Goal: Find specific page/section: Find specific page/section

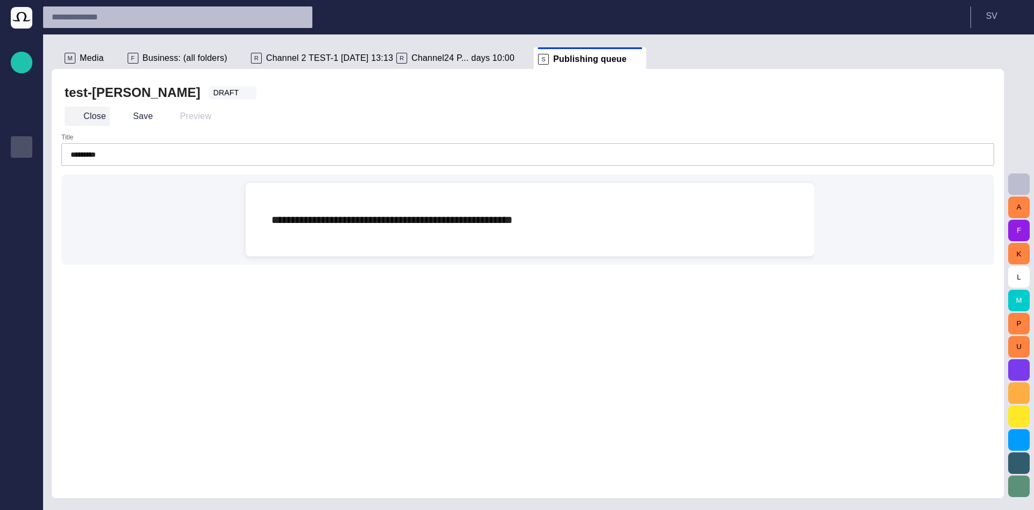
click at [87, 118] on button "Close" at bounding box center [87, 116] width 45 height 19
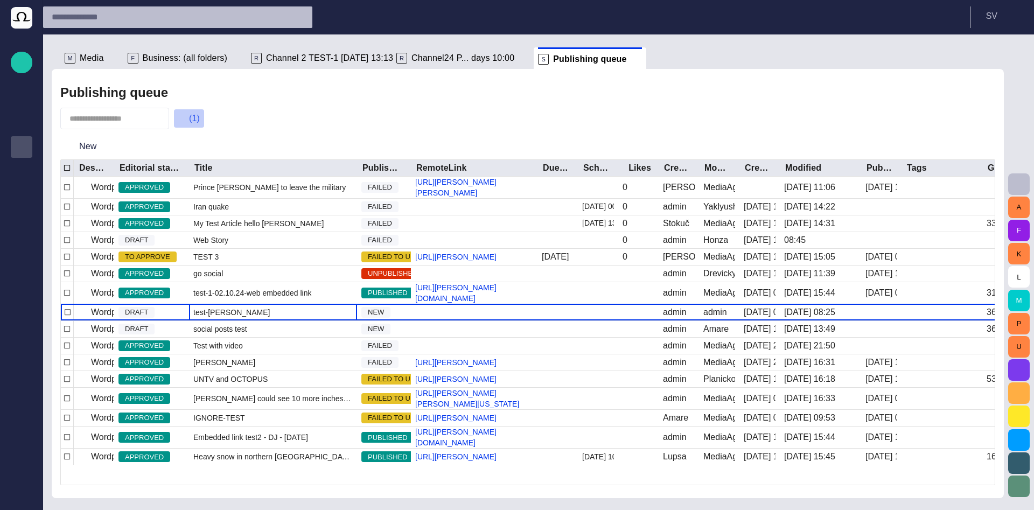
click at [204, 118] on button "(1)" at bounding box center [188, 118] width 31 height 19
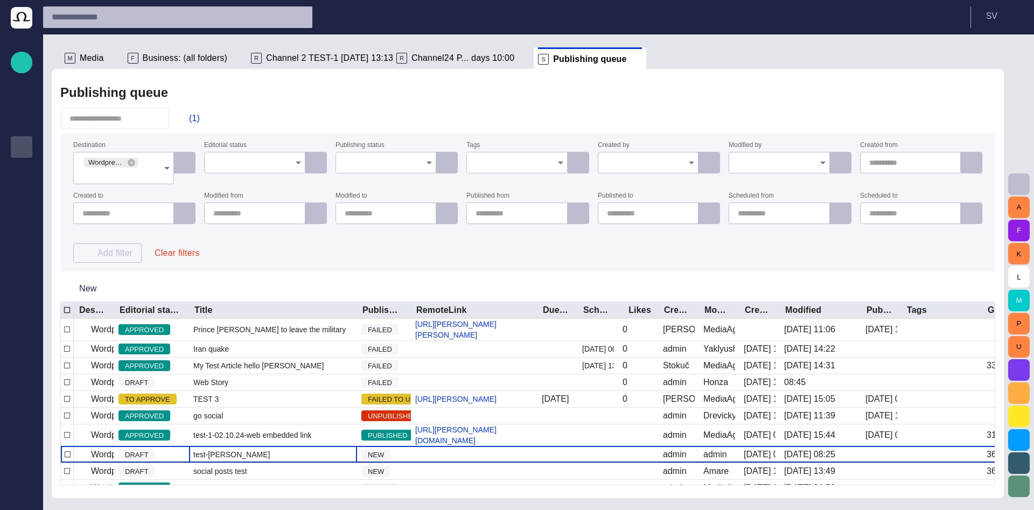
click at [172, 253] on button "Clear filters" at bounding box center [177, 253] width 62 height 19
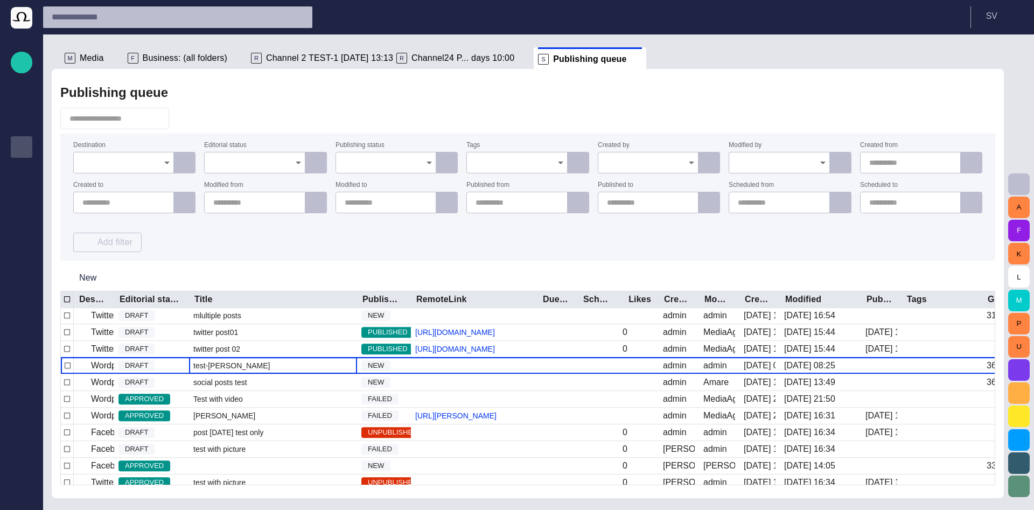
scroll to position [1797, 0]
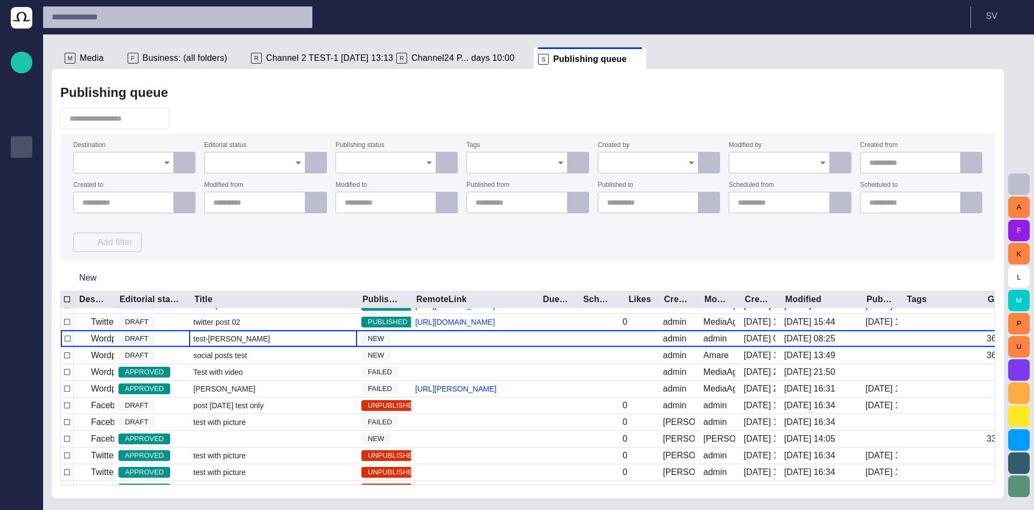
click at [342, 162] on div at bounding box center [386, 163] width 101 height 22
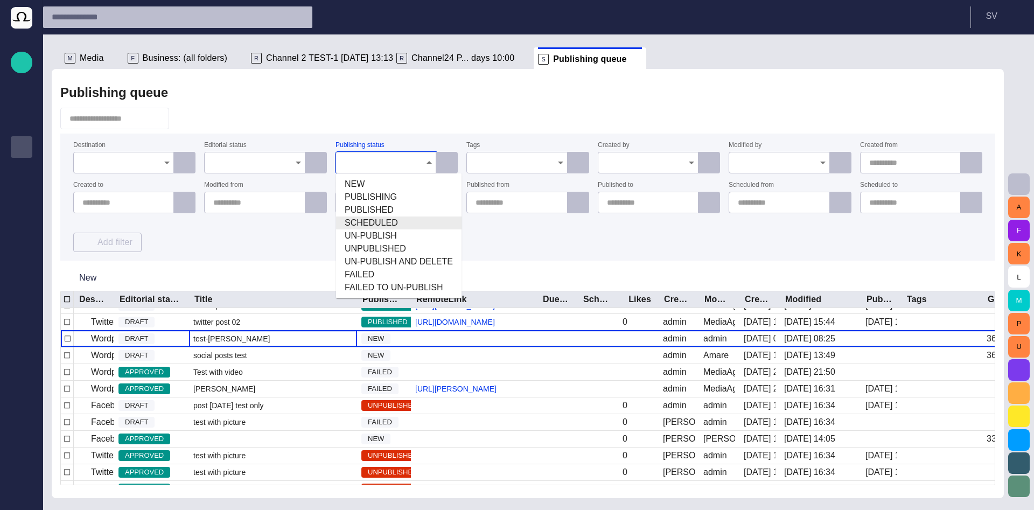
click at [398, 220] on span "SCHEDULED" at bounding box center [399, 223] width 108 height 13
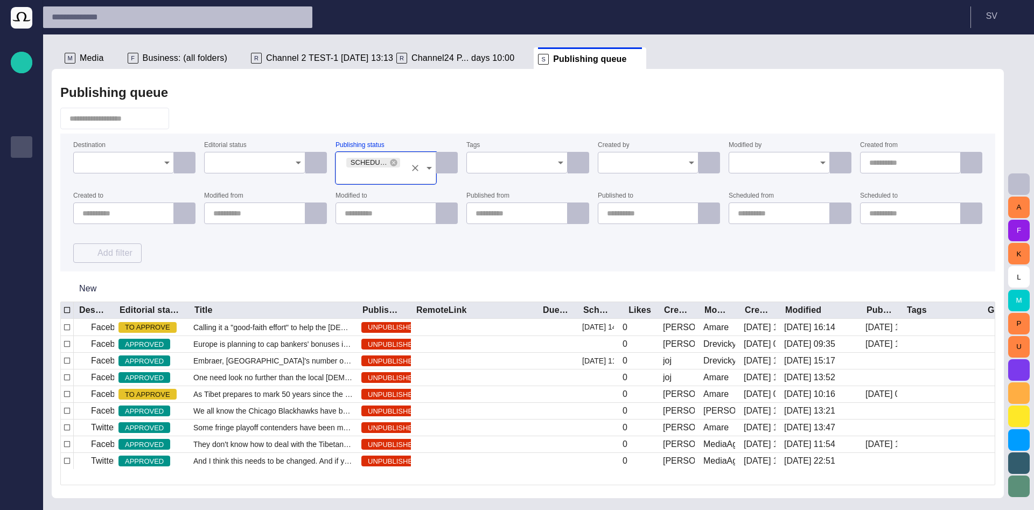
scroll to position [0, 0]
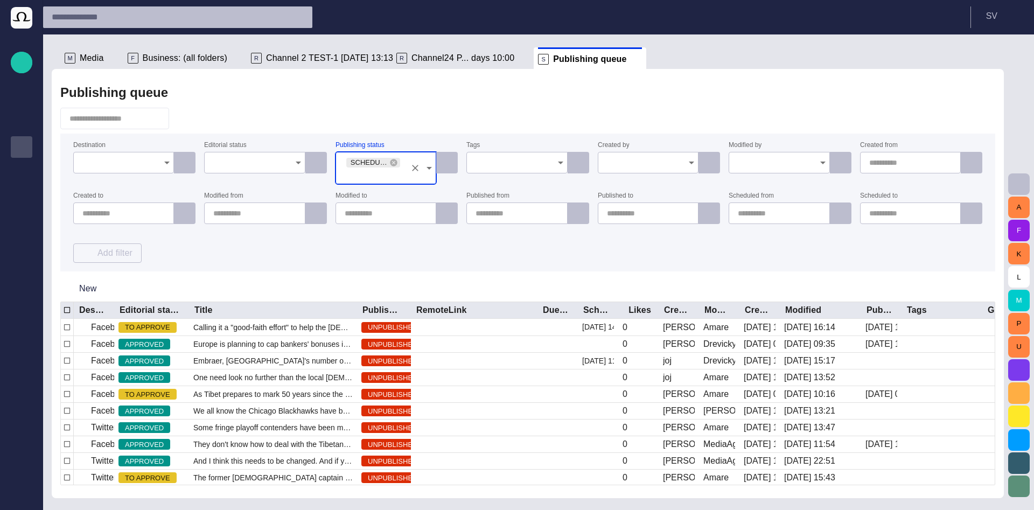
click at [399, 250] on div "Destination Editorial status Publishing status SCHEDULED Tags Created by Modifi…" at bounding box center [527, 202] width 909 height 121
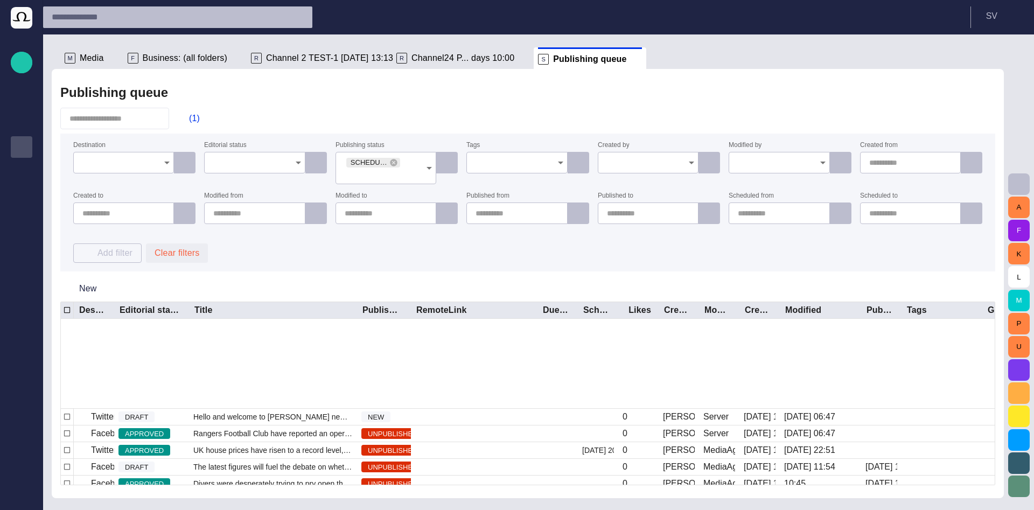
scroll to position [756, 0]
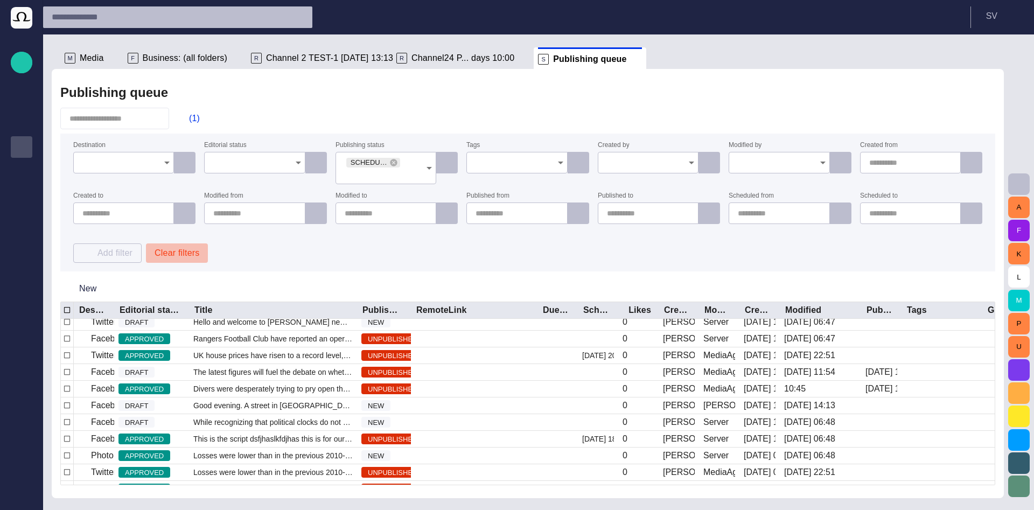
drag, startPoint x: 194, startPoint y: 254, endPoint x: 304, endPoint y: 227, distance: 113.8
click at [194, 254] on button "Clear filters" at bounding box center [177, 253] width 62 height 19
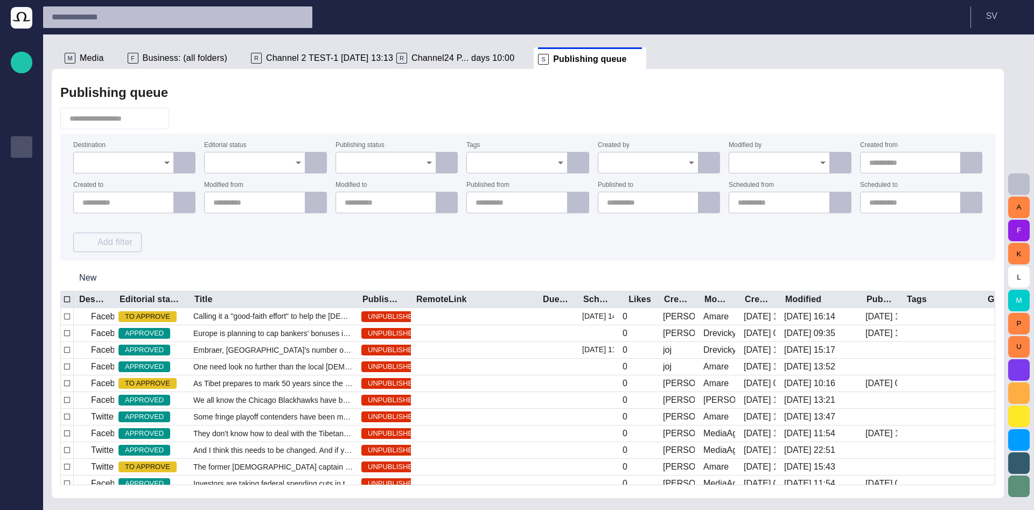
scroll to position [0, 0]
click at [430, 163] on icon "Open" at bounding box center [429, 163] width 5 height 3
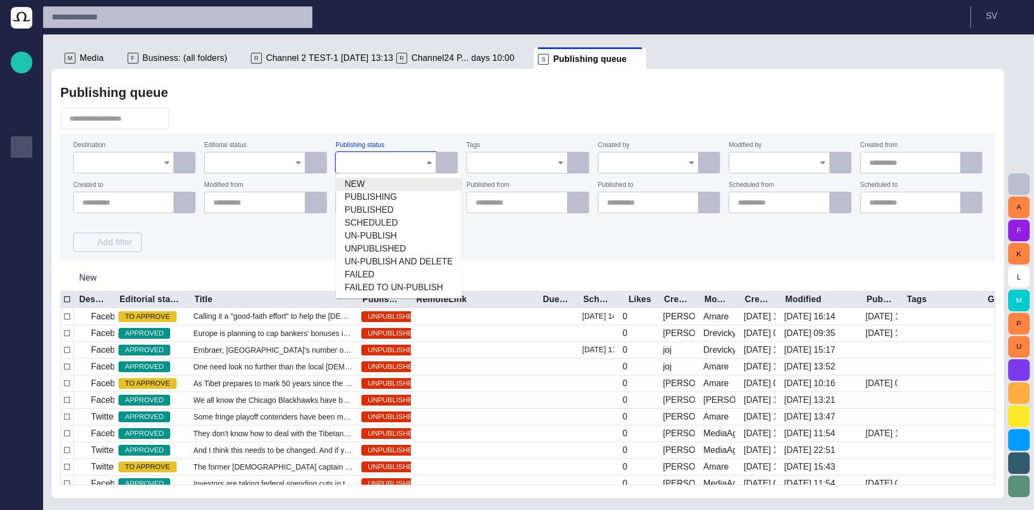
click at [411, 186] on span "NEW" at bounding box center [399, 184] width 108 height 13
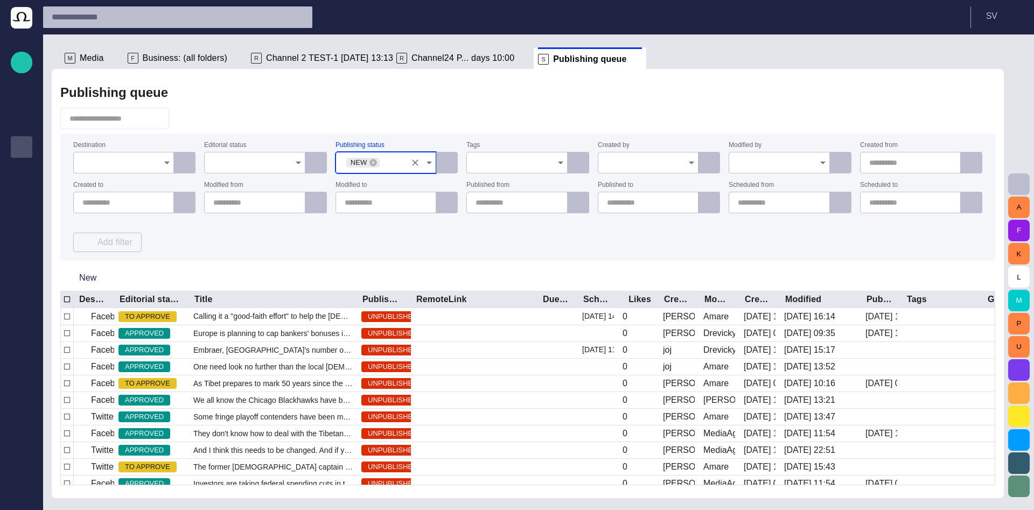
click at [408, 248] on div "Destination Editorial status Publishing status NEW Tags Created by Modified by …" at bounding box center [527, 197] width 909 height 110
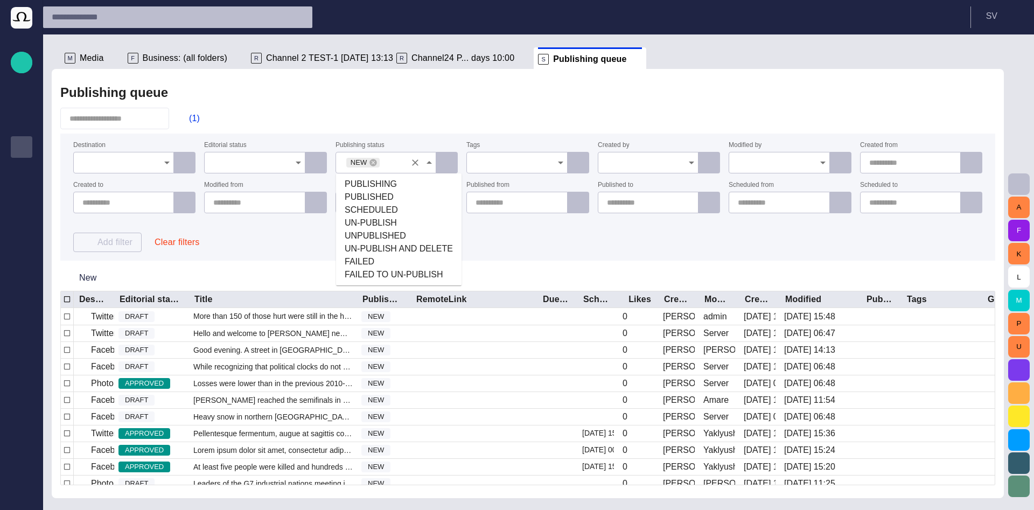
click at [387, 170] on div "NEW" at bounding box center [386, 163] width 101 height 22
click at [385, 211] on span "SCHEDULED" at bounding box center [399, 210] width 108 height 13
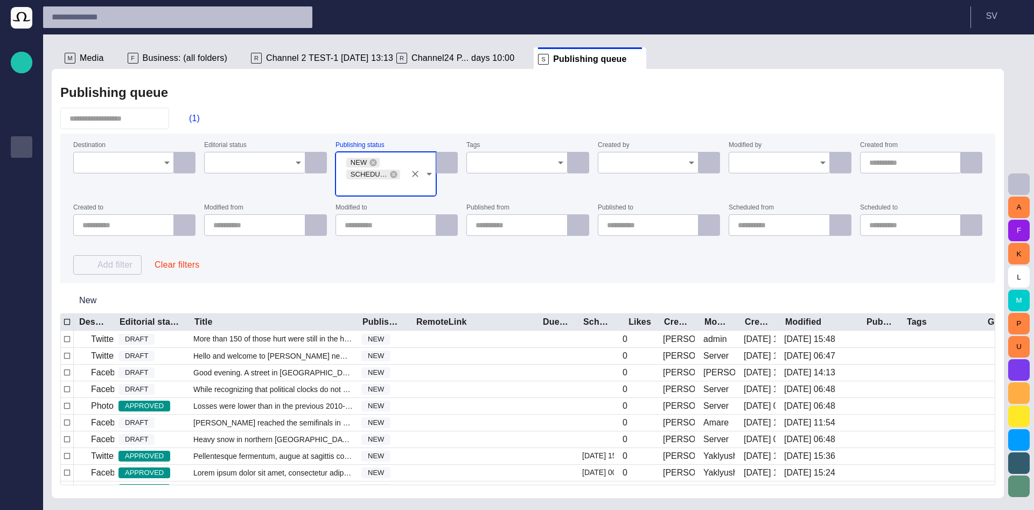
click at [388, 277] on div "Publishing queue (1) Destination Editorial status Publishing status NEW SCHEDUL…" at bounding box center [528, 283] width 952 height 429
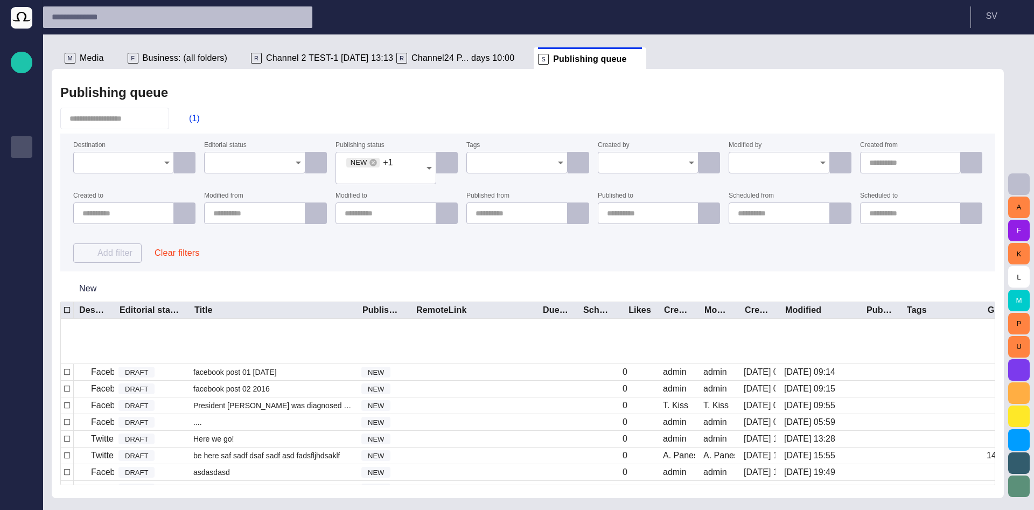
scroll to position [465, 0]
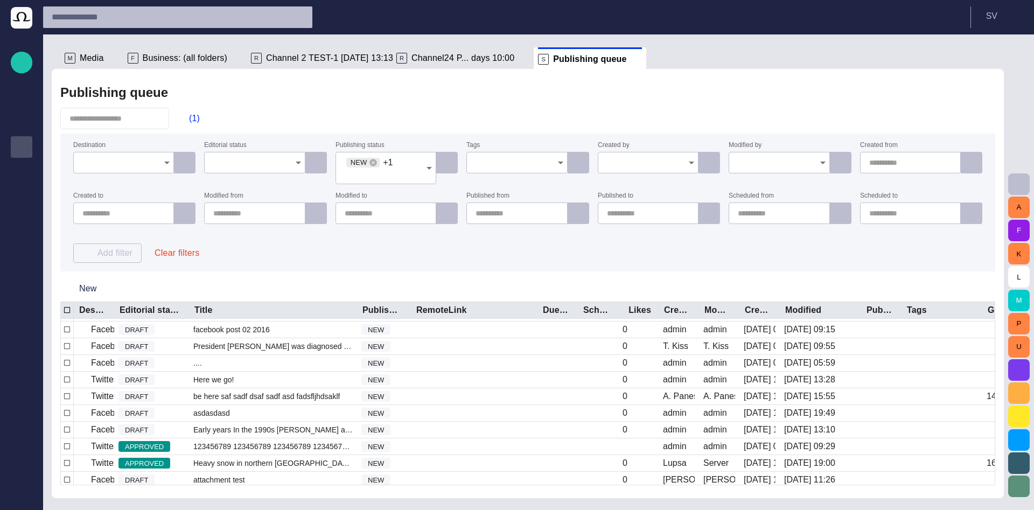
drag, startPoint x: 460, startPoint y: 263, endPoint x: 454, endPoint y: 262, distance: 6.0
click at [460, 263] on form "Destination Editorial status Publishing status NEW +1 Tags Created by Modified …" at bounding box center [527, 203] width 935 height 138
click at [191, 255] on button "Clear filters" at bounding box center [177, 253] width 62 height 19
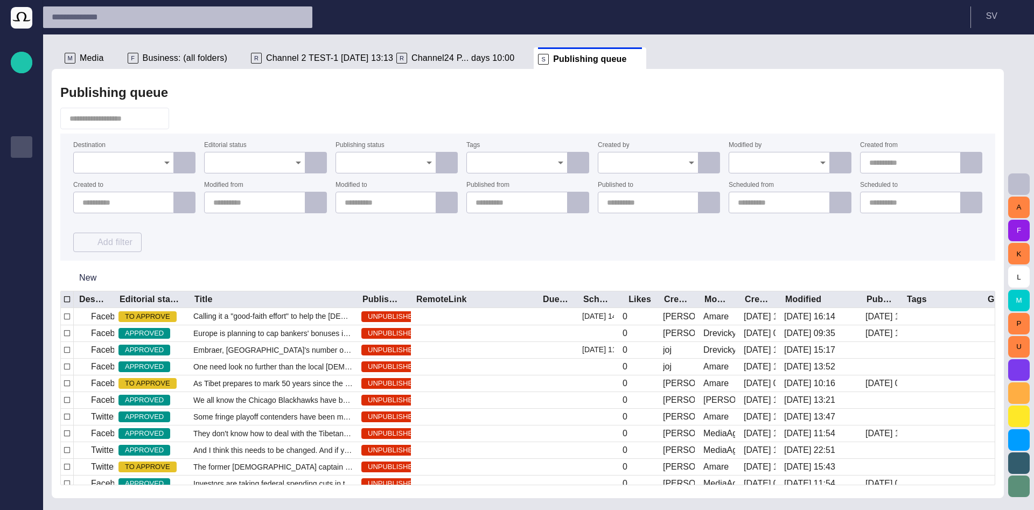
scroll to position [0, 0]
